Goal: Information Seeking & Learning: Learn about a topic

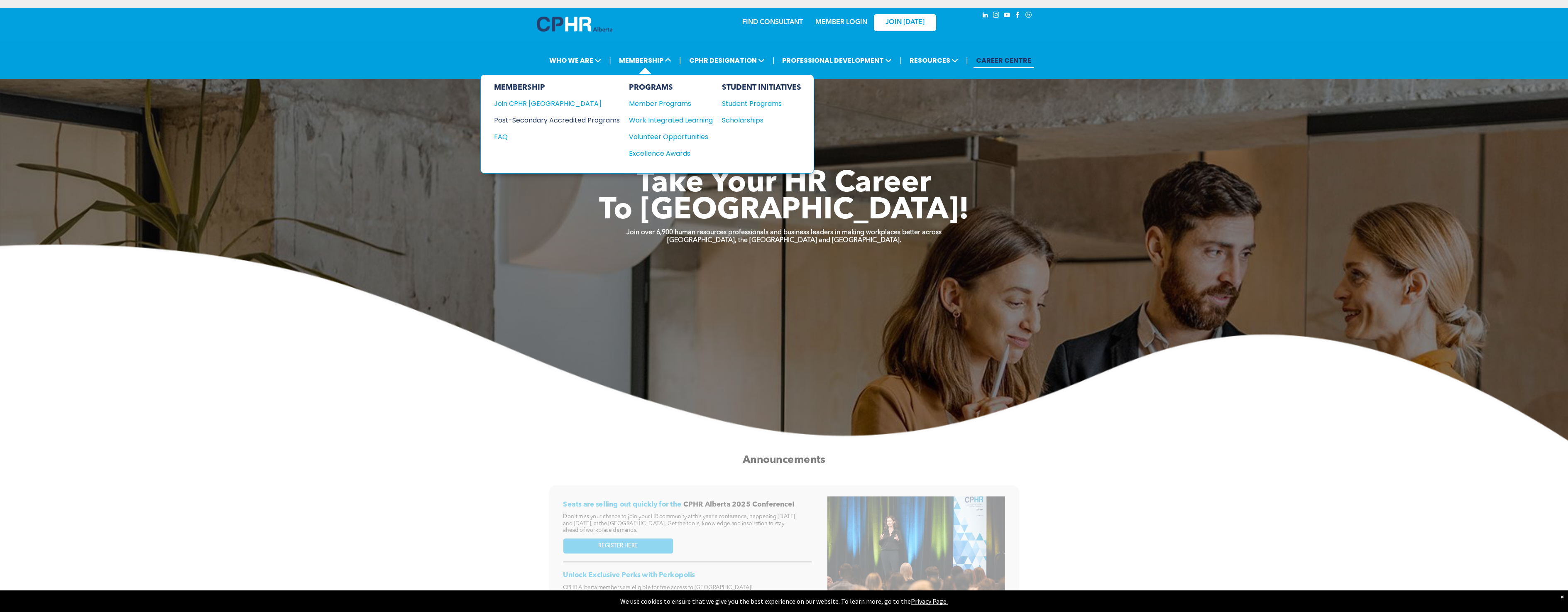
click at [553, 118] on div "Post-Secondary Accredited Programs" at bounding box center [551, 119] width 114 height 11
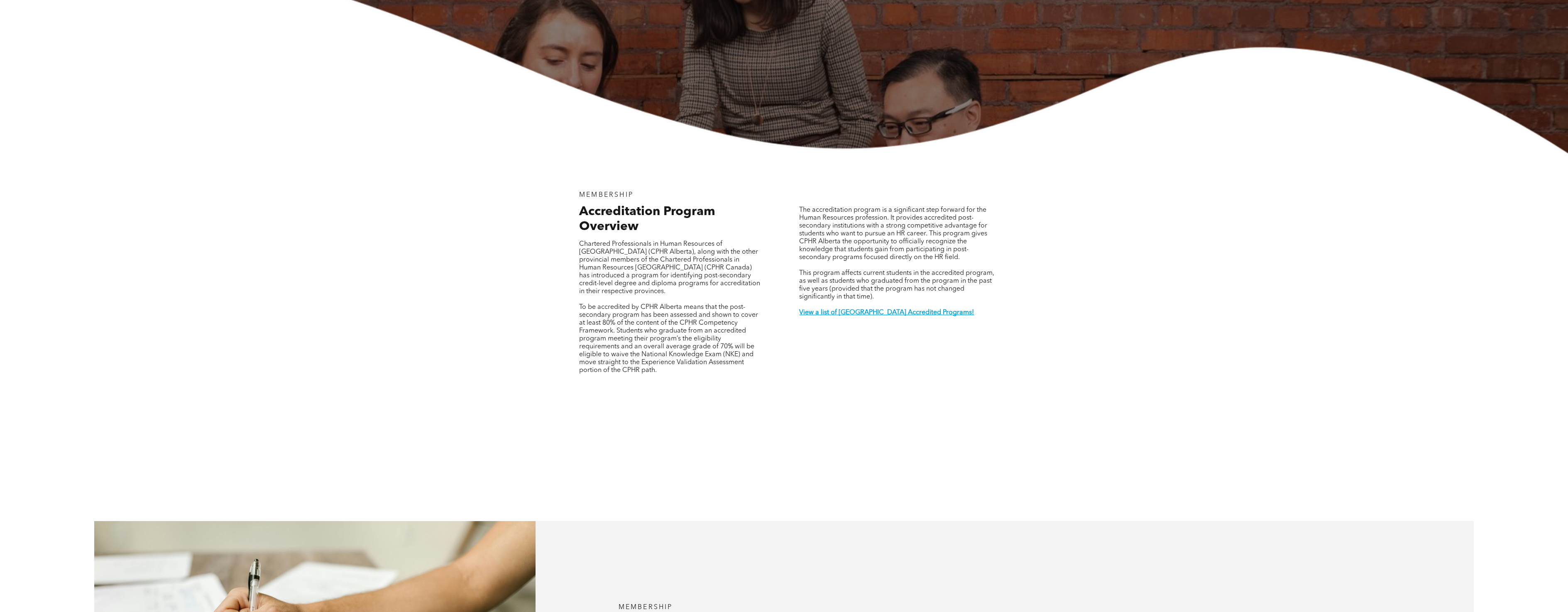
scroll to position [249, 0]
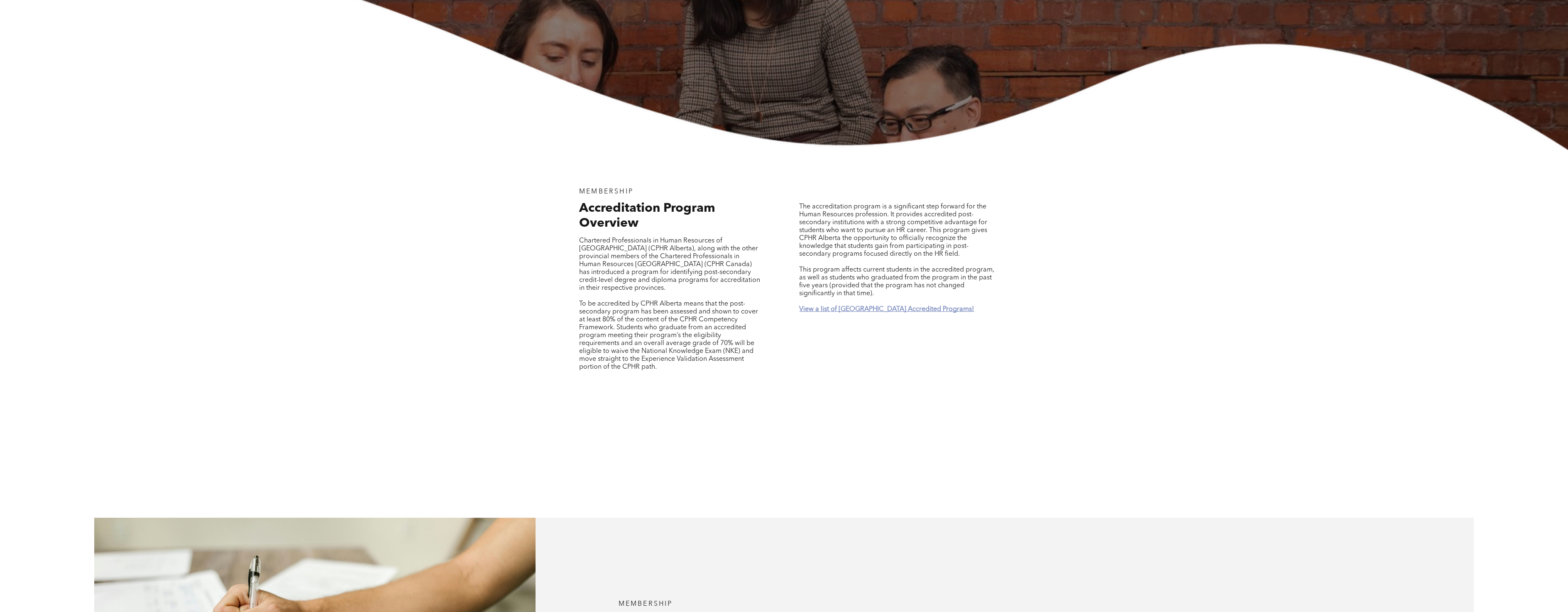
click at [884, 306] on strong "View a list of Alberta Accredited Programs!" at bounding box center [887, 309] width 175 height 7
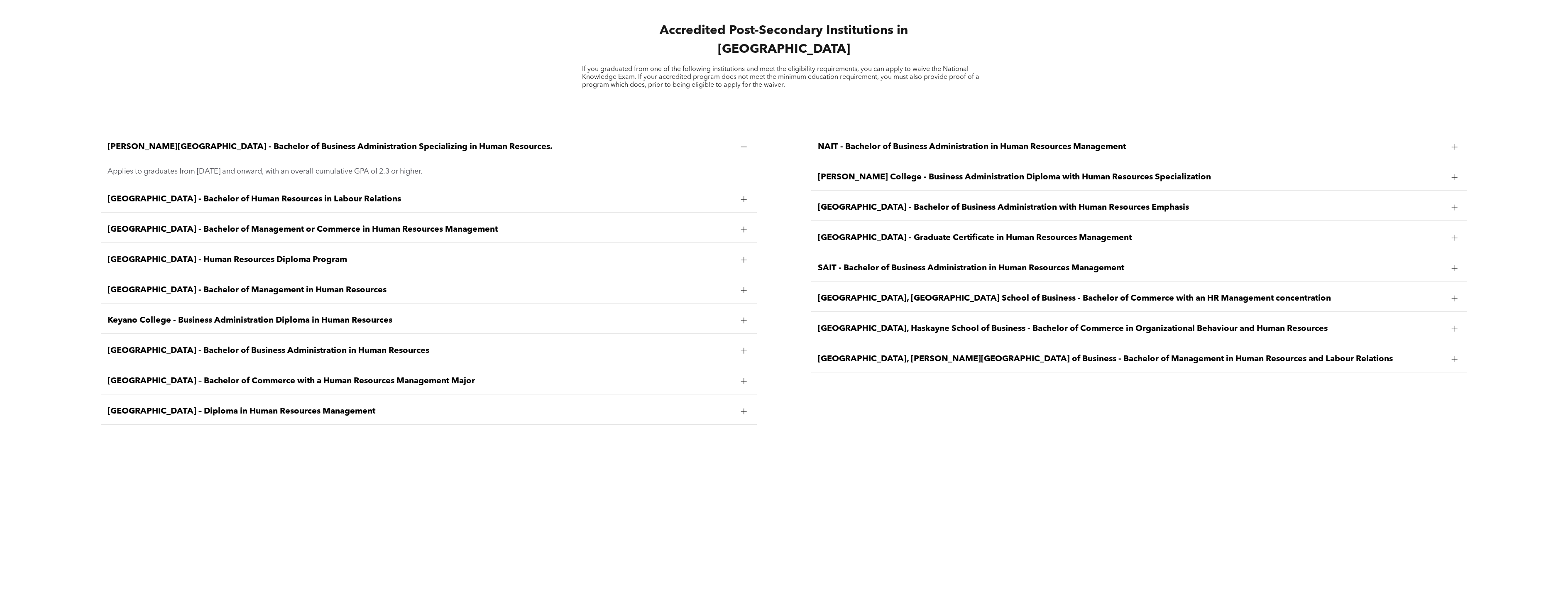
scroll to position [1702, 0]
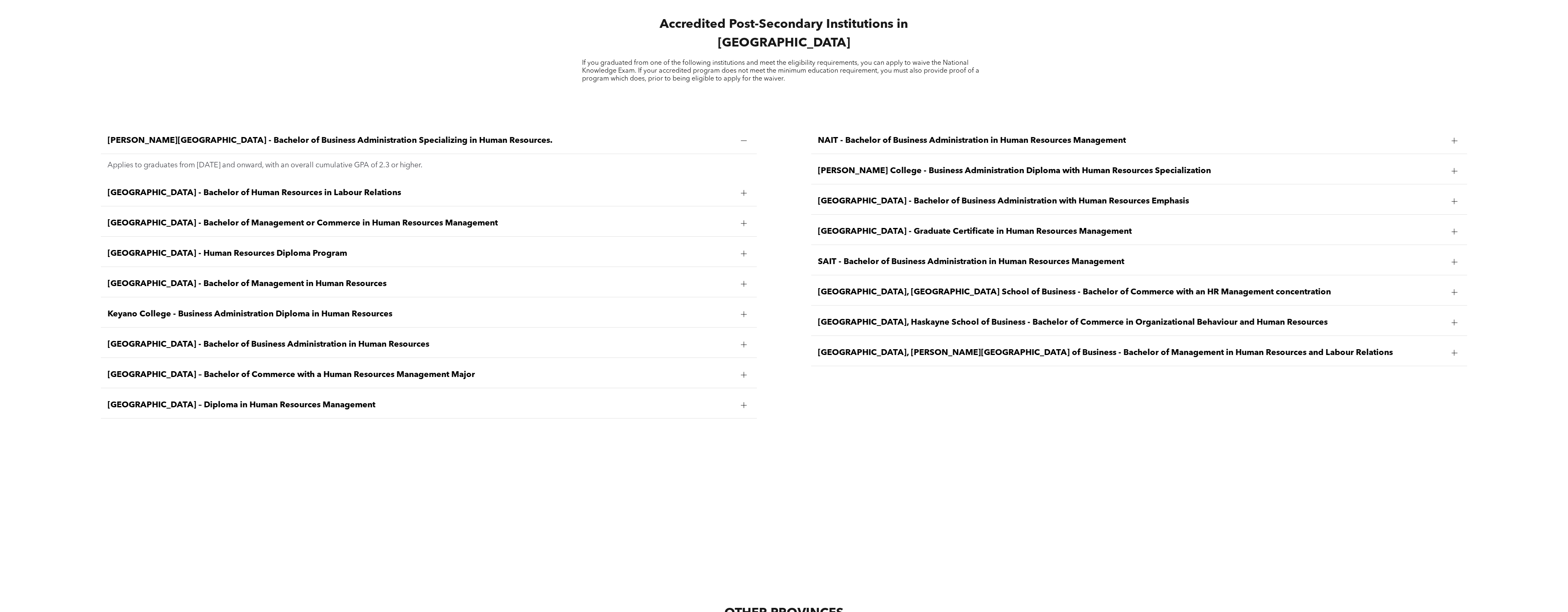
click at [276, 400] on span "MacEwan University – Diploma in Human Resources Management" at bounding box center [421, 405] width 627 height 10
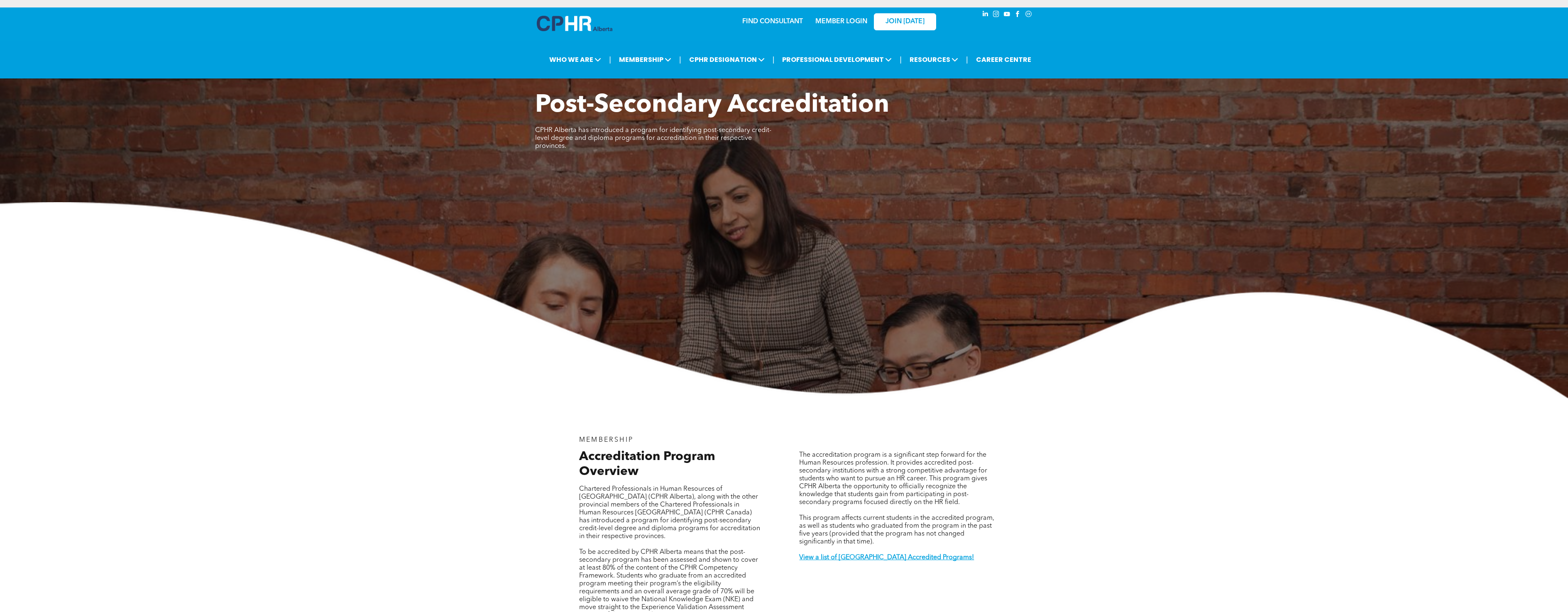
scroll to position [0, 0]
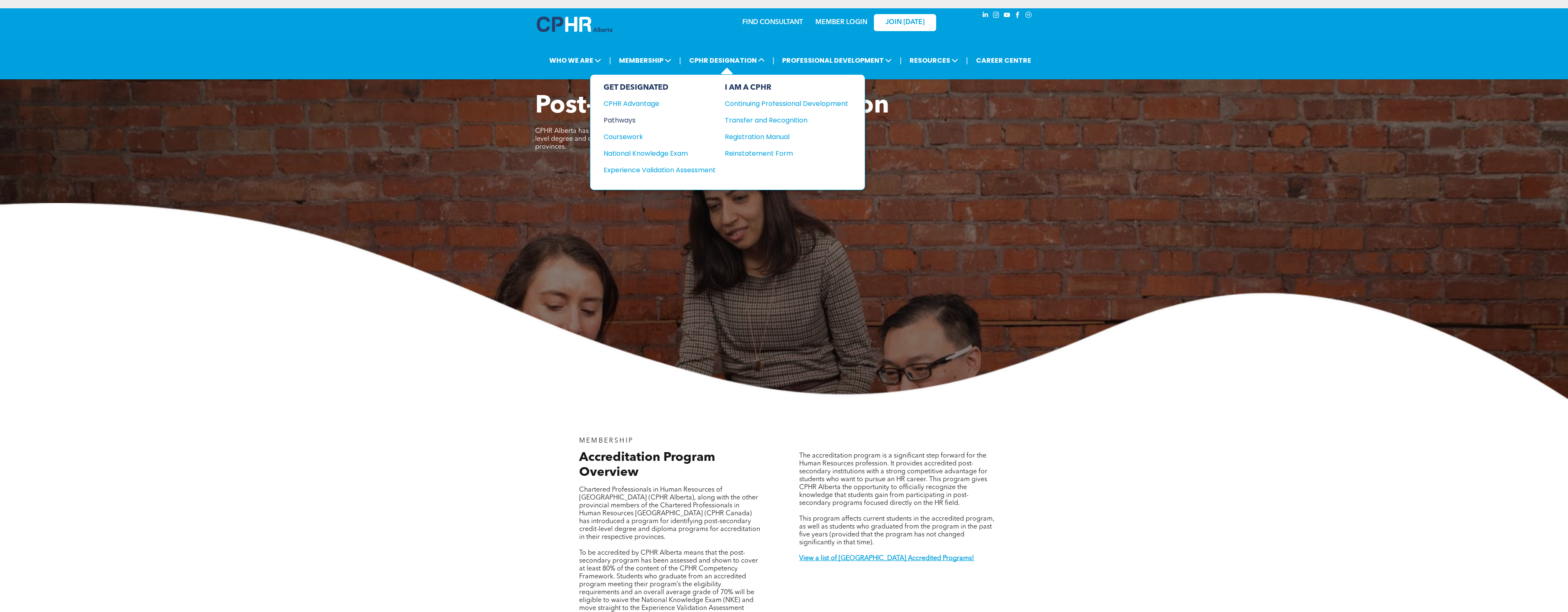
drag, startPoint x: 631, startPoint y: 119, endPoint x: 637, endPoint y: 122, distance: 6.7
click at [631, 119] on div "Pathways" at bounding box center [654, 119] width 101 height 11
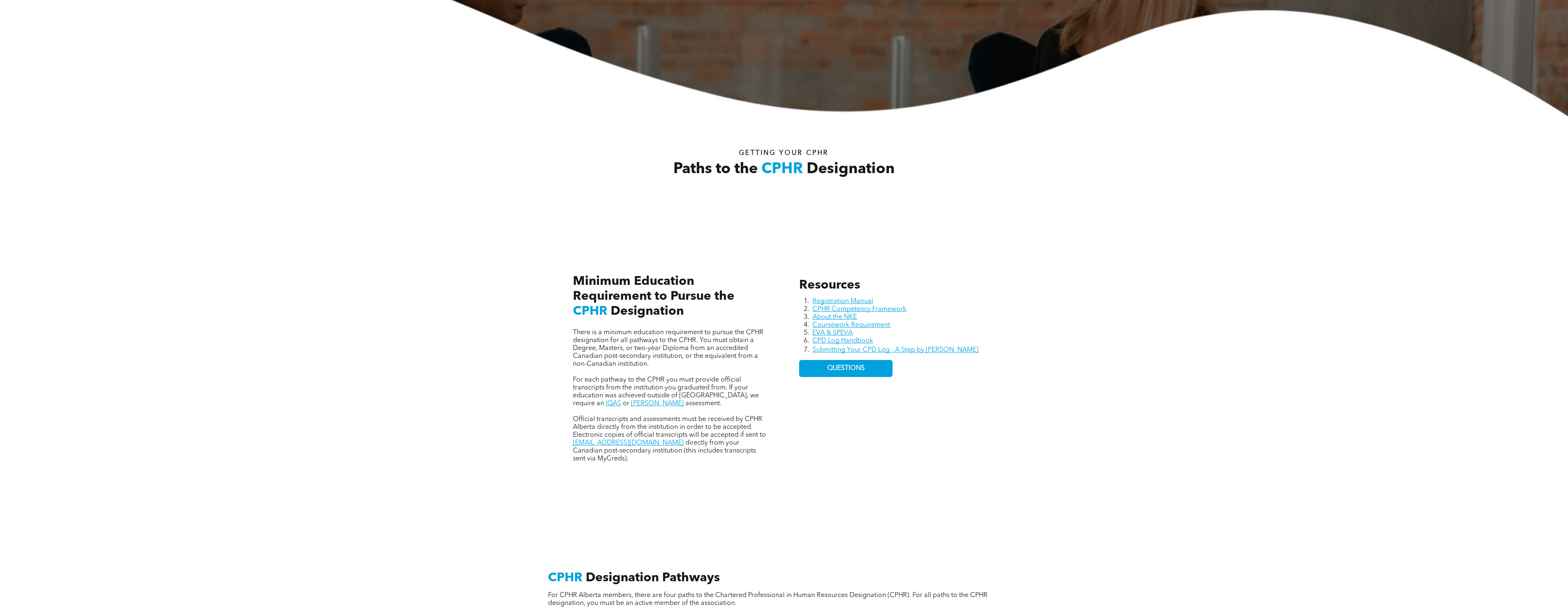
scroll to position [291, 0]
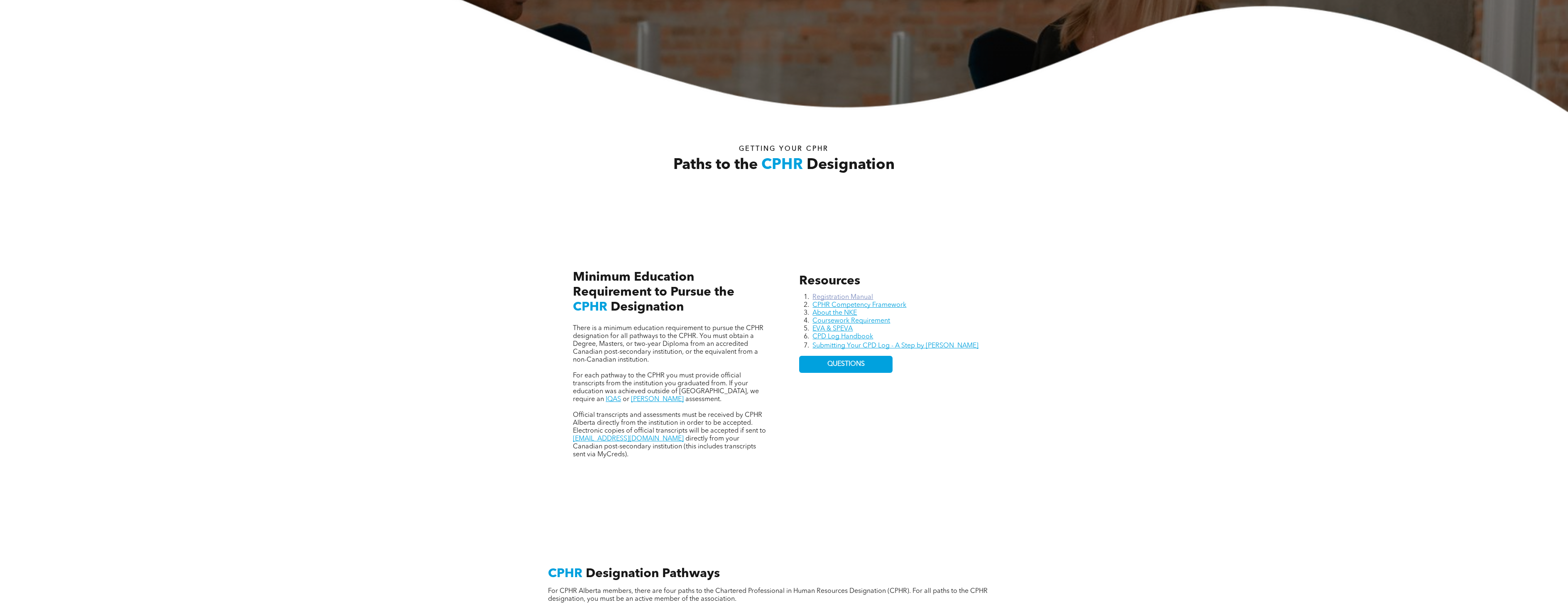
click at [856, 296] on link "Registration Manual" at bounding box center [842, 296] width 61 height 7
click at [874, 319] on link "Coursework Requirement" at bounding box center [851, 320] width 78 height 7
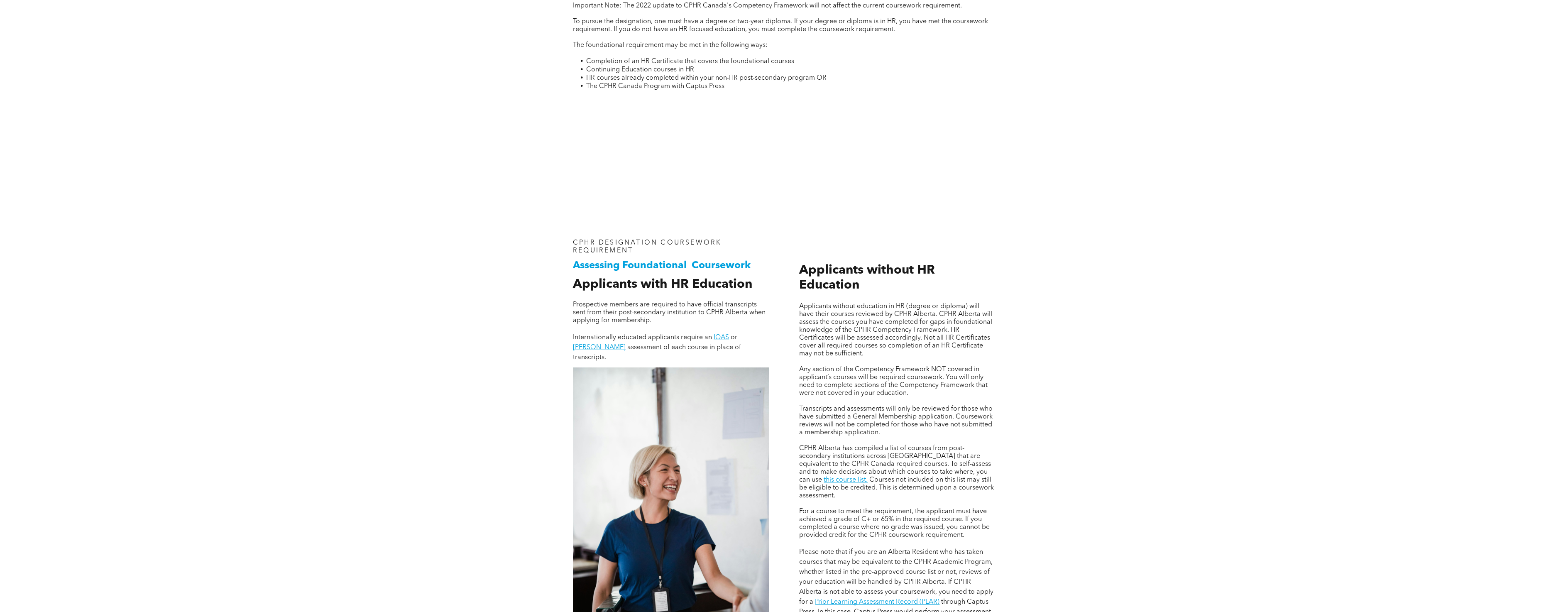
scroll to position [581, 0]
click at [824, 479] on link "this course list." at bounding box center [846, 478] width 44 height 7
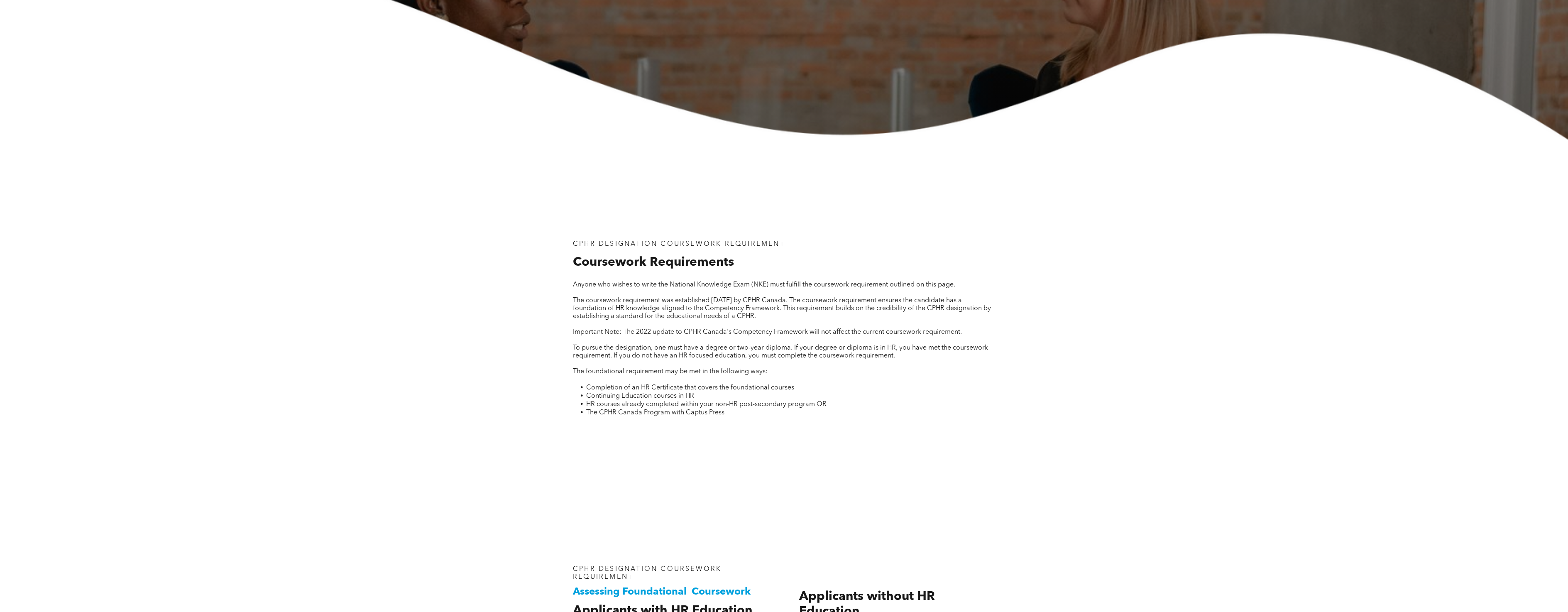
scroll to position [0, 0]
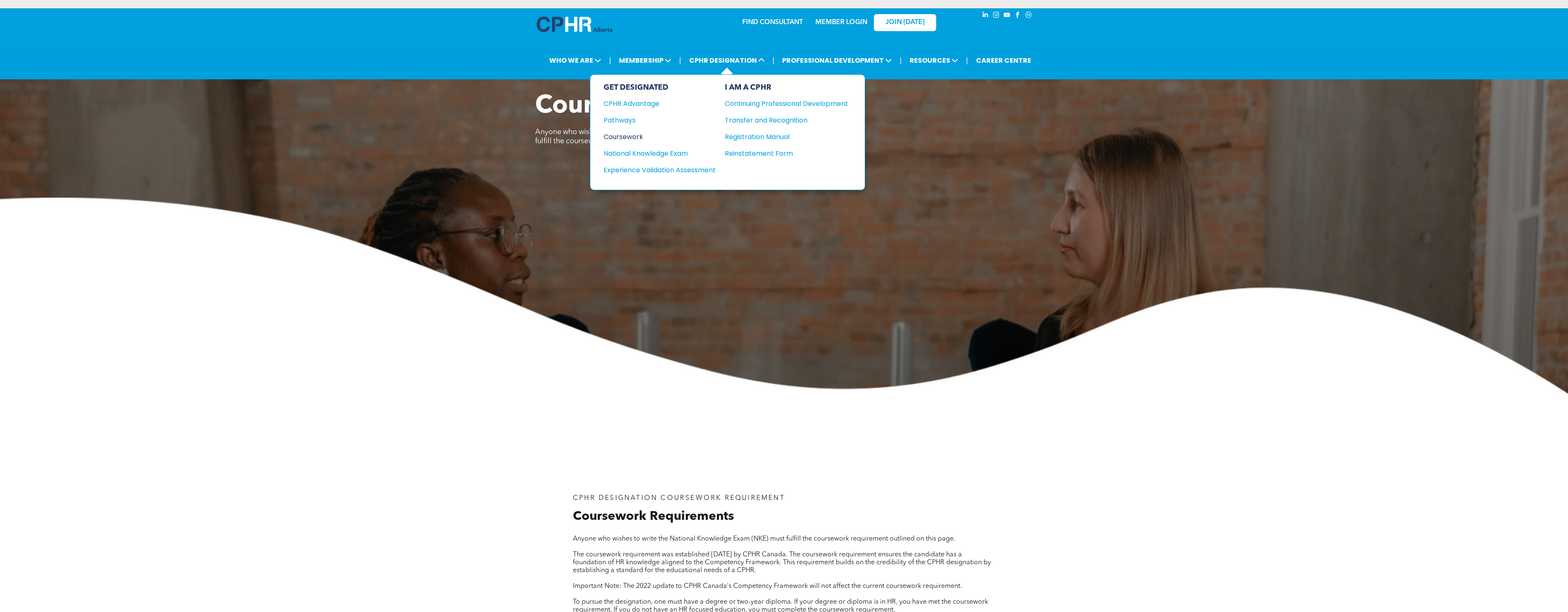
click at [622, 138] on div "Coursework" at bounding box center [654, 137] width 101 height 11
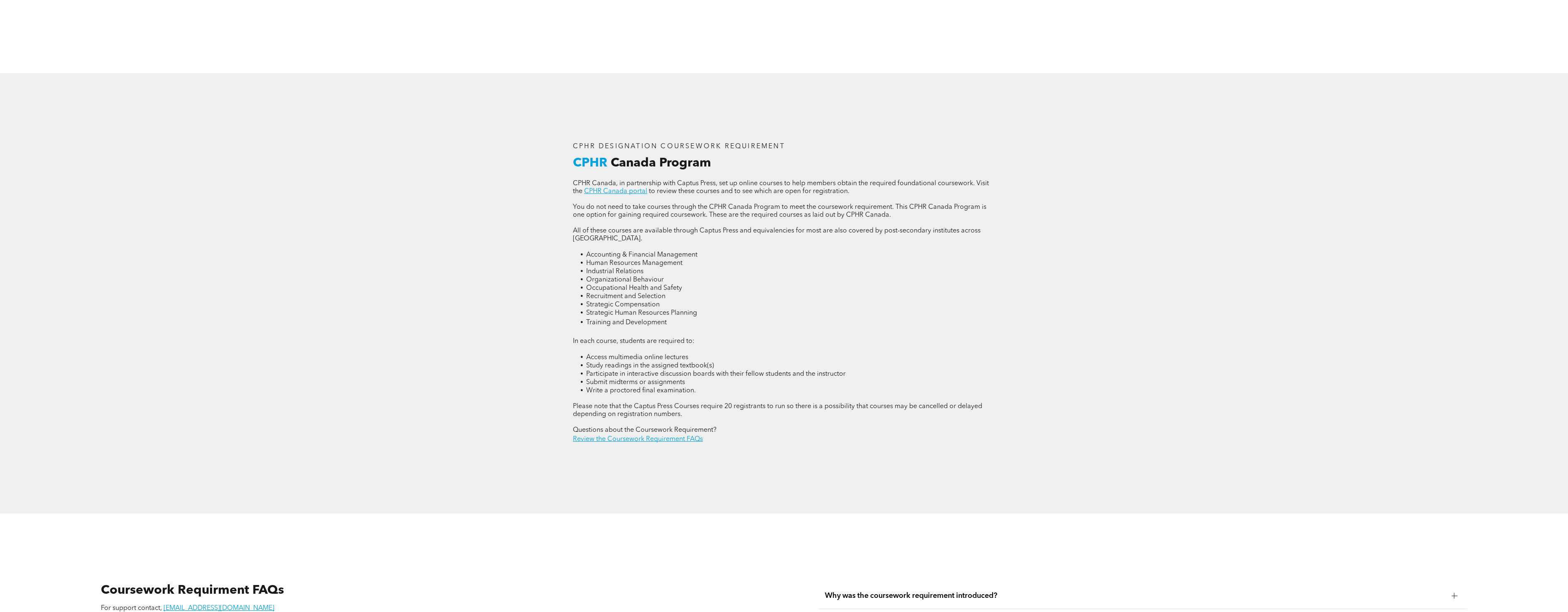
scroll to position [1369, 0]
click at [668, 433] on link "Review the Coursework Requirement FAQs" at bounding box center [637, 436] width 130 height 7
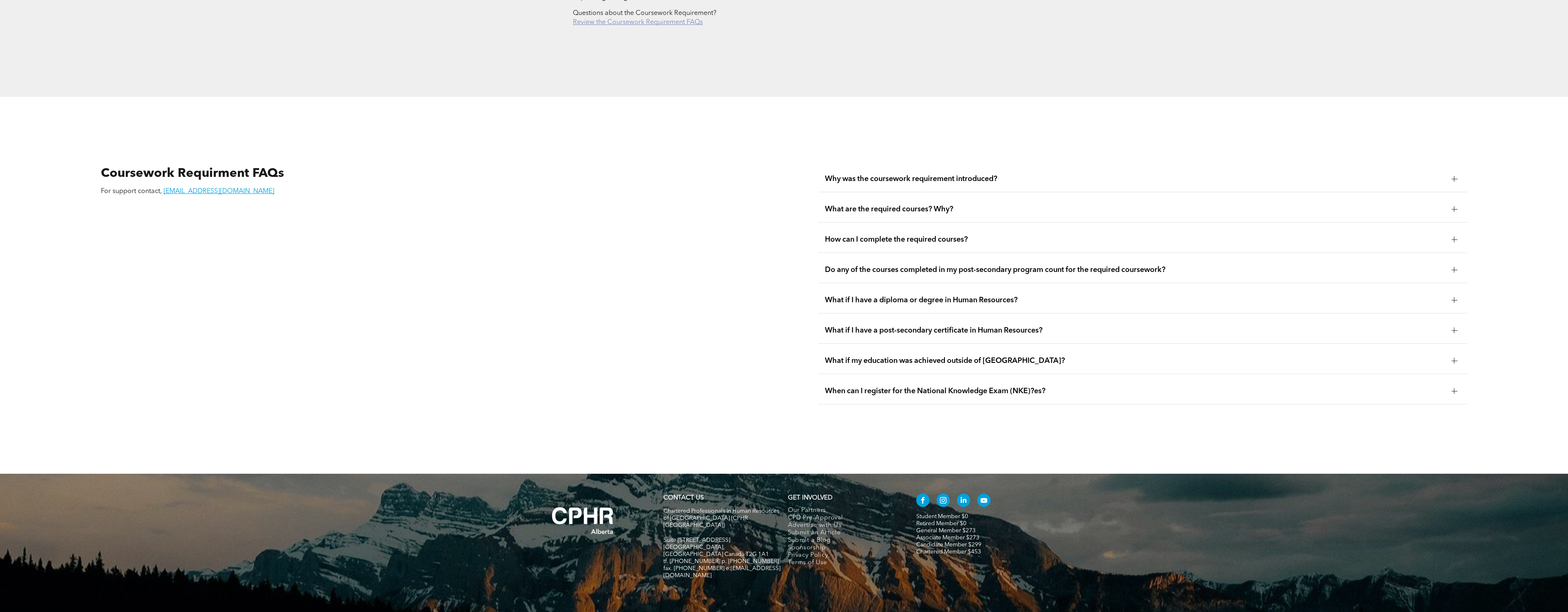
scroll to position [1798, 0]
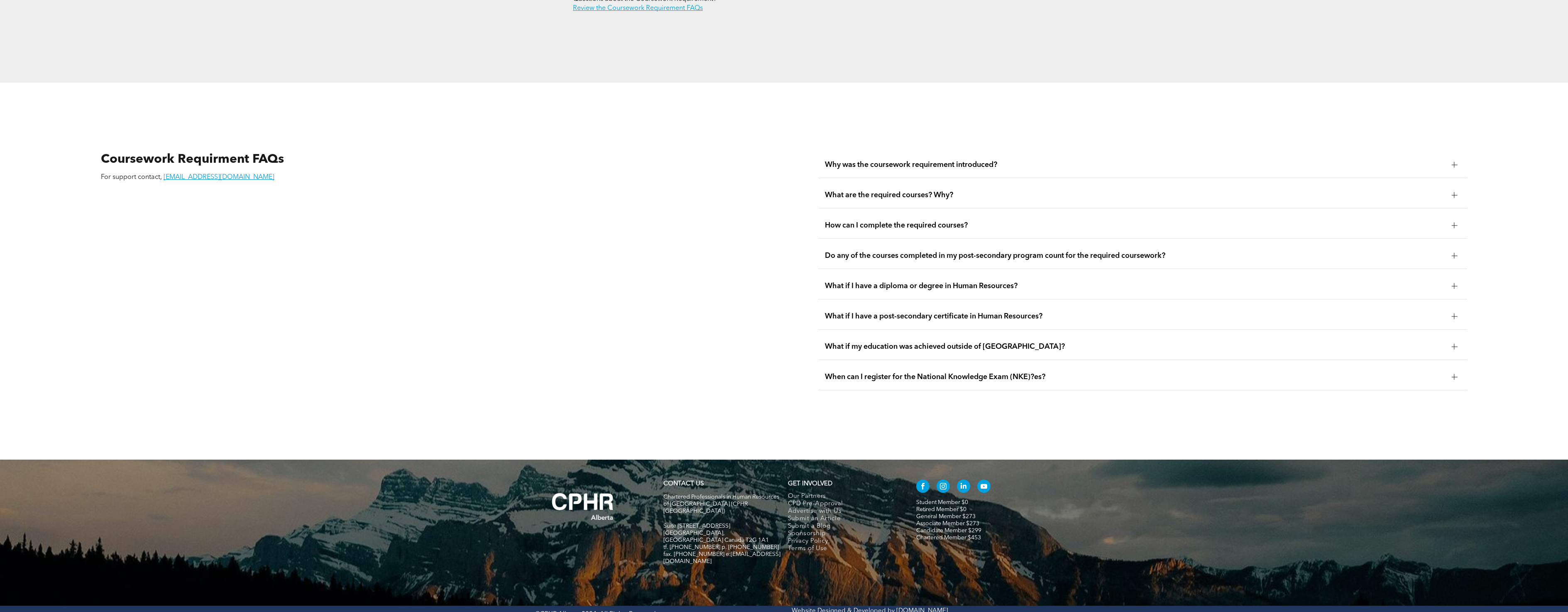
click at [1045, 372] on span "When can I register for the National Knowledge Exam (NKE)?es?" at bounding box center [1135, 376] width 620 height 9
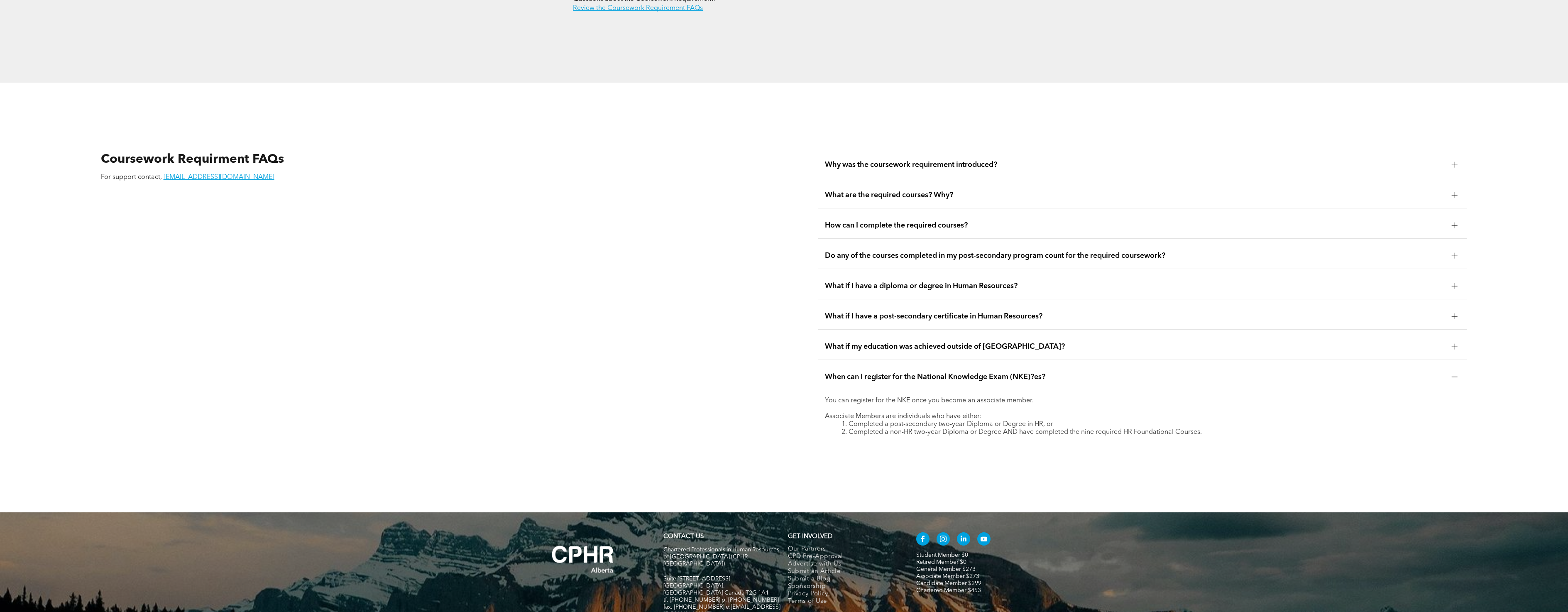
click at [981, 228] on div "How can I complete the required courses?" at bounding box center [1143, 225] width 649 height 26
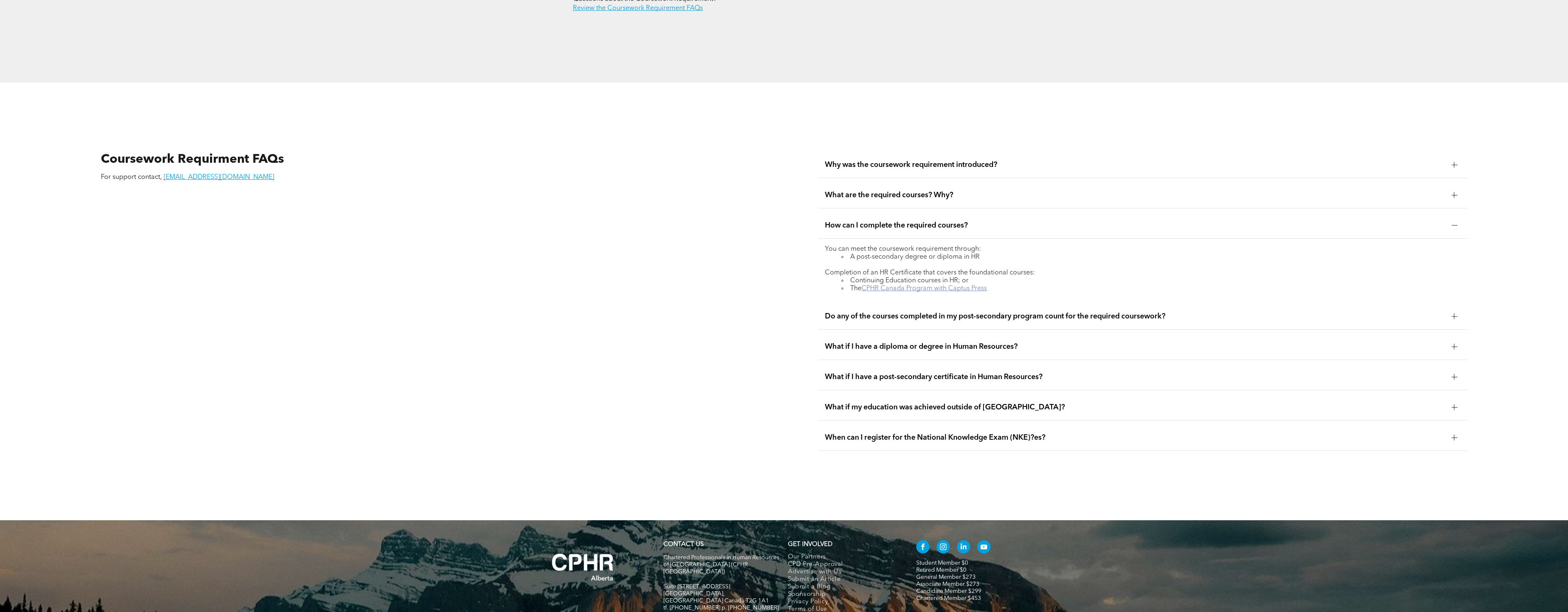
click at [969, 285] on link "CPHR Canada Program with Captus Press" at bounding box center [924, 288] width 125 height 7
